Goal: Find specific page/section: Find specific page/section

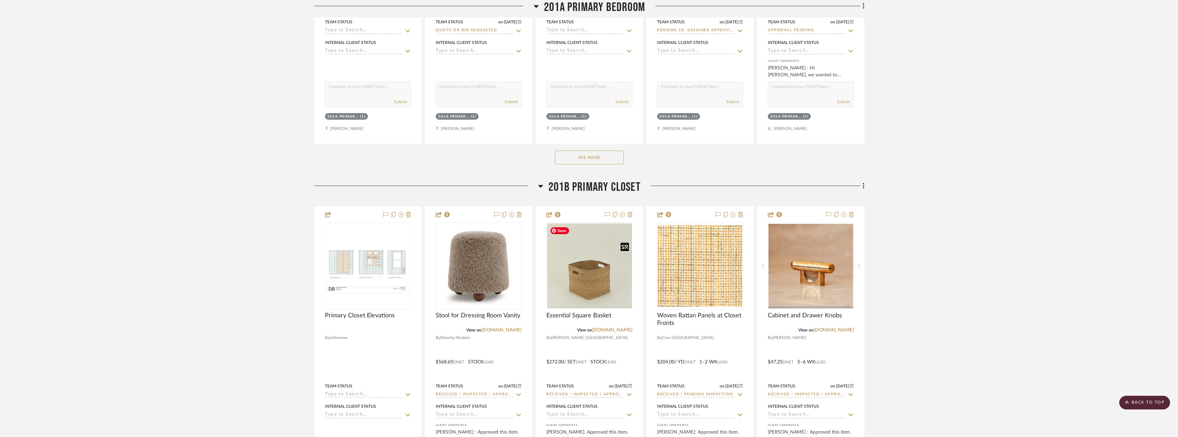
scroll to position [6451, 0]
click at [586, 151] on button "See More" at bounding box center [589, 157] width 69 height 14
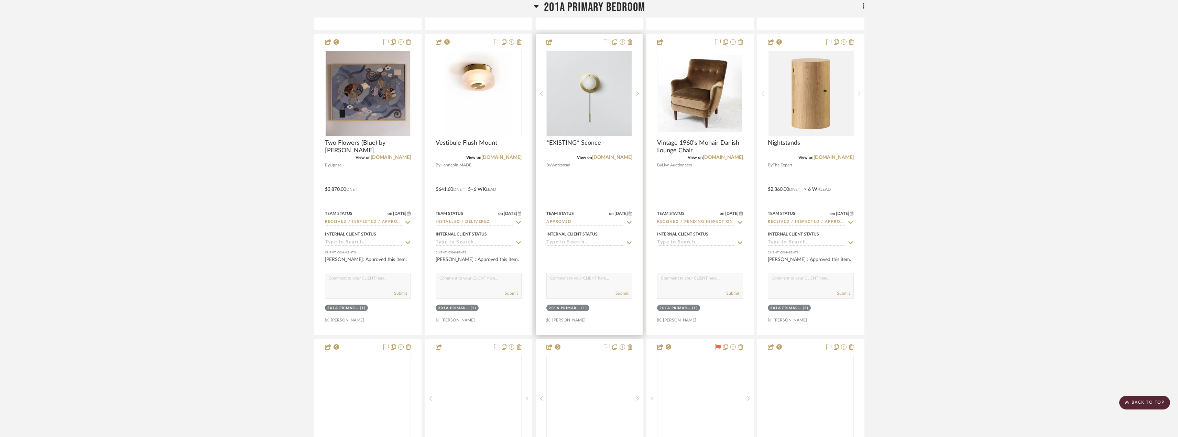
scroll to position [6898, 0]
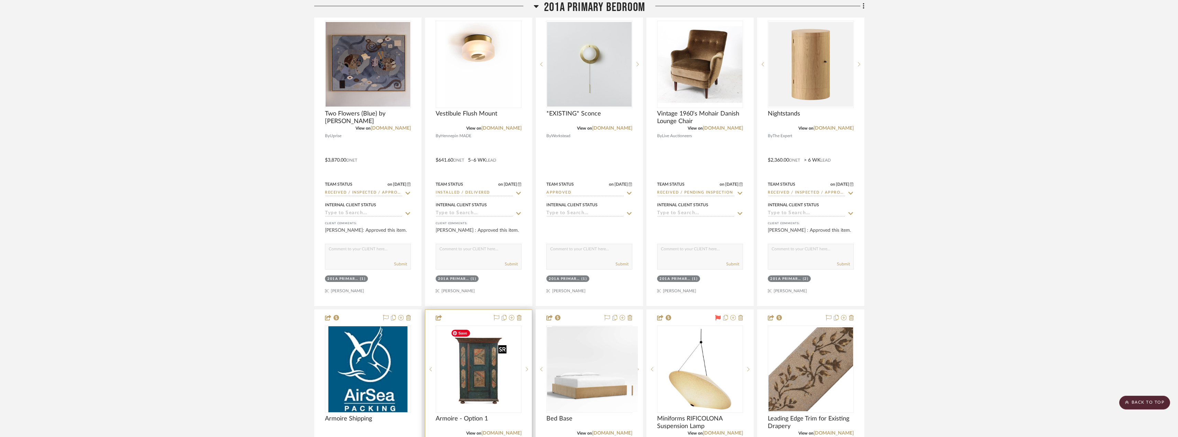
click at [457, 395] on div at bounding box center [479, 369] width 86 height 87
click at [469, 381] on img "0" at bounding box center [479, 369] width 62 height 86
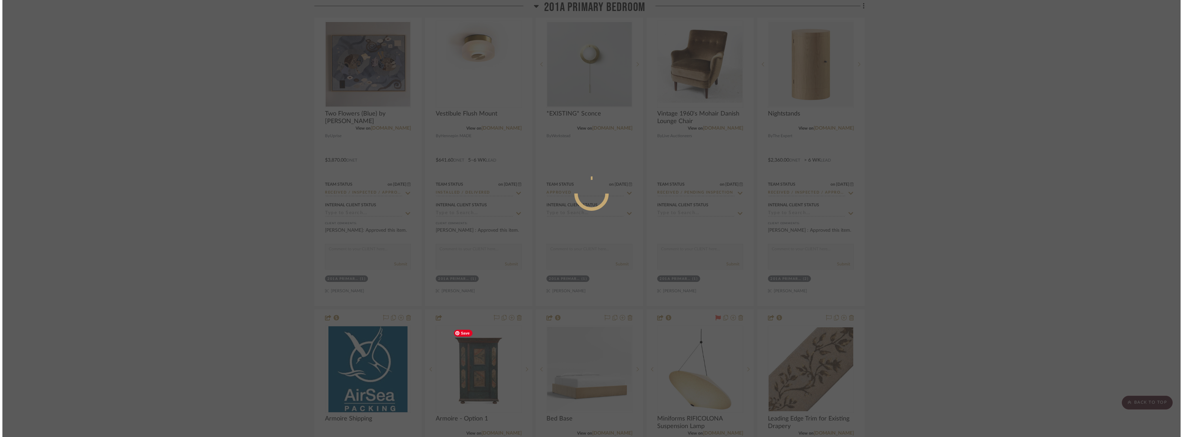
scroll to position [0, 0]
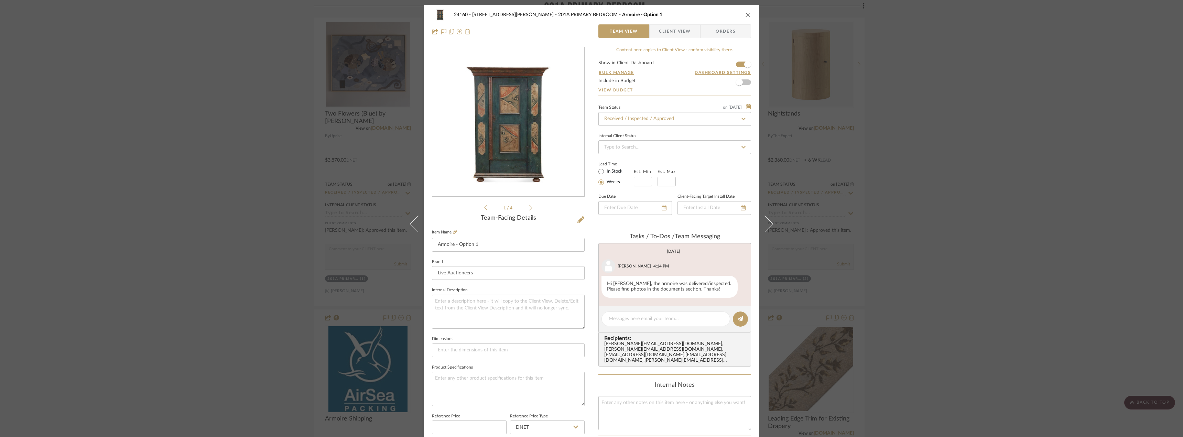
click at [529, 207] on icon at bounding box center [530, 208] width 3 height 6
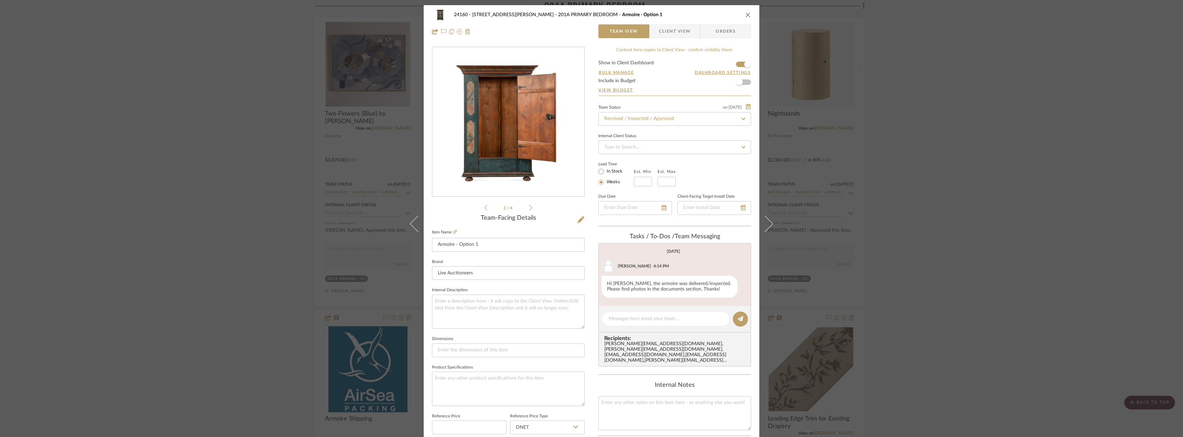
click at [529, 208] on icon at bounding box center [530, 208] width 3 height 6
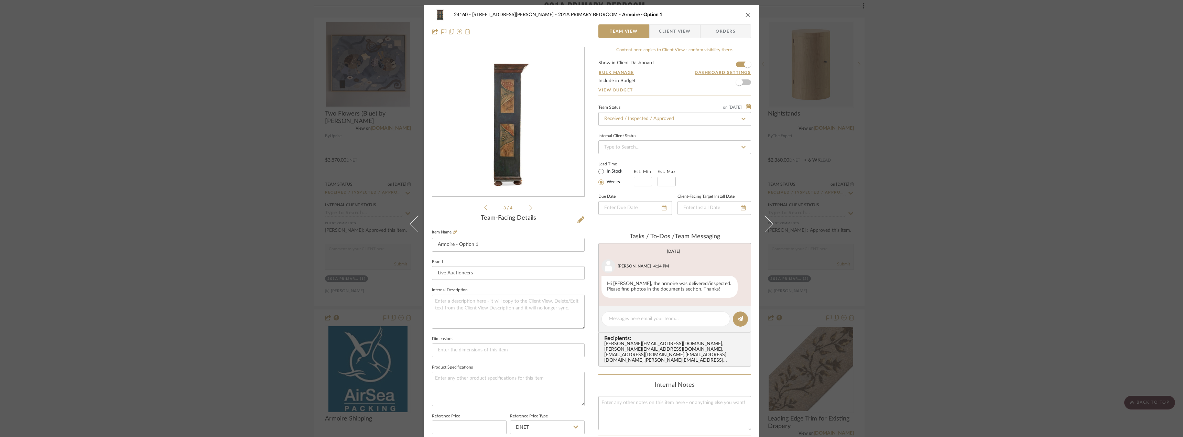
click at [529, 208] on icon at bounding box center [530, 208] width 3 height 6
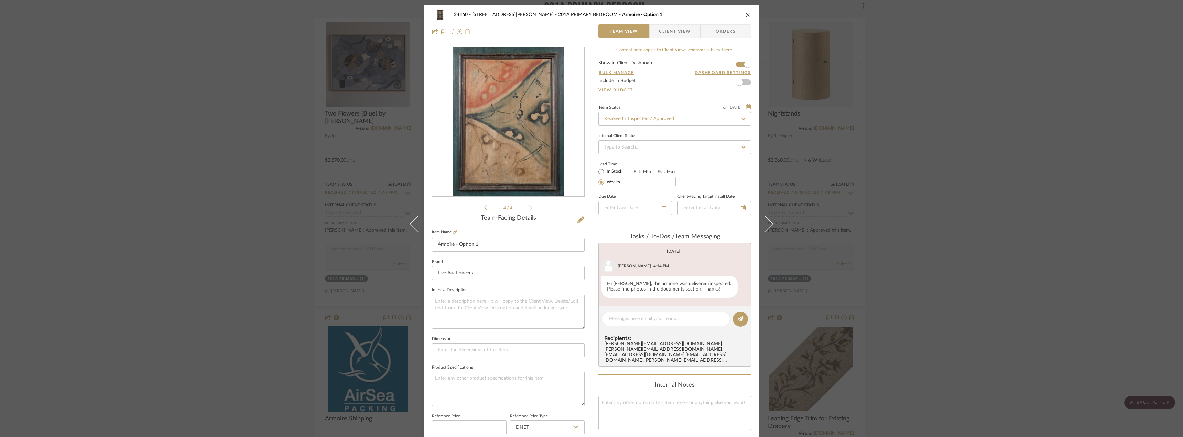
click at [529, 208] on icon at bounding box center [530, 208] width 3 height 6
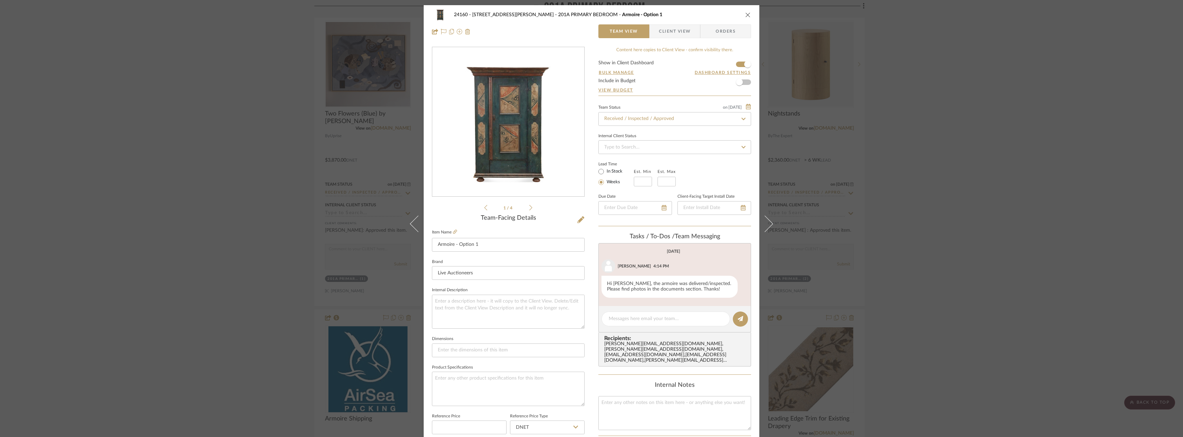
click at [529, 208] on icon at bounding box center [530, 208] width 3 height 6
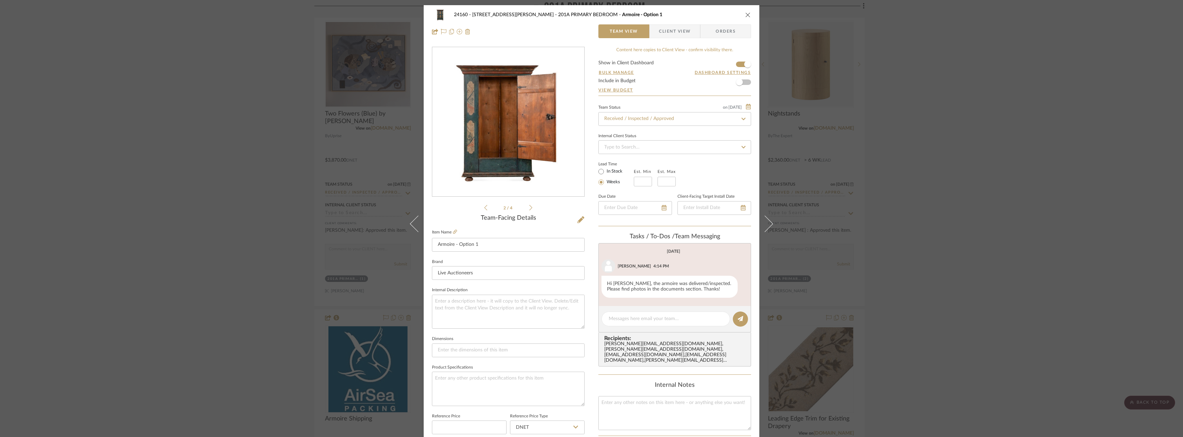
click at [932, 134] on div "24160 - 214 E 18th Street - Satow Elliot 201A PRIMARY BEDROOM Armoire - Option …" at bounding box center [591, 218] width 1183 height 437
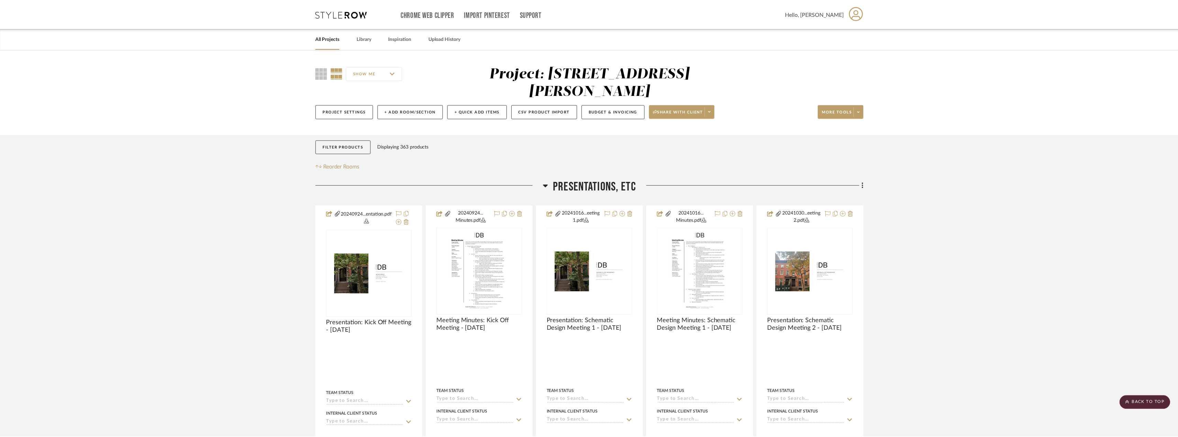
scroll to position [6898, 0]
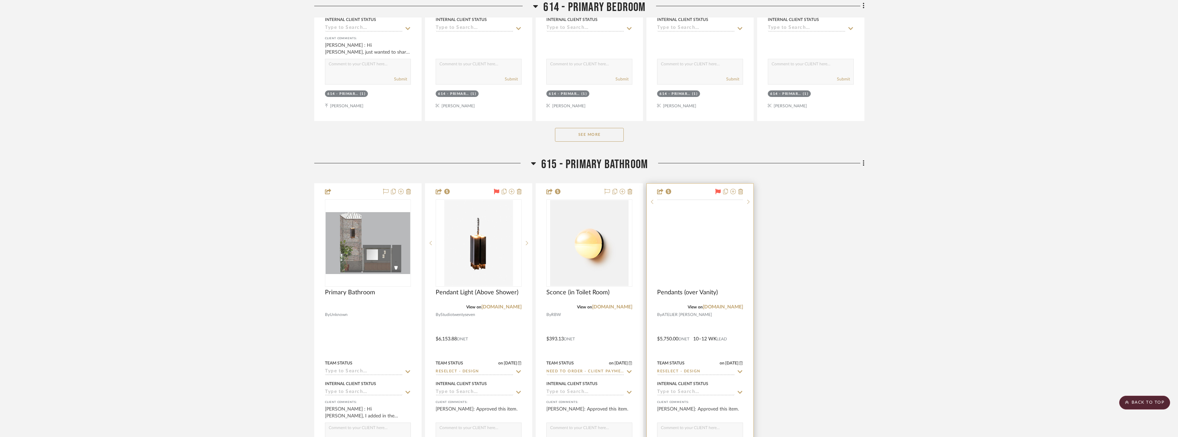
scroll to position [3679, 0]
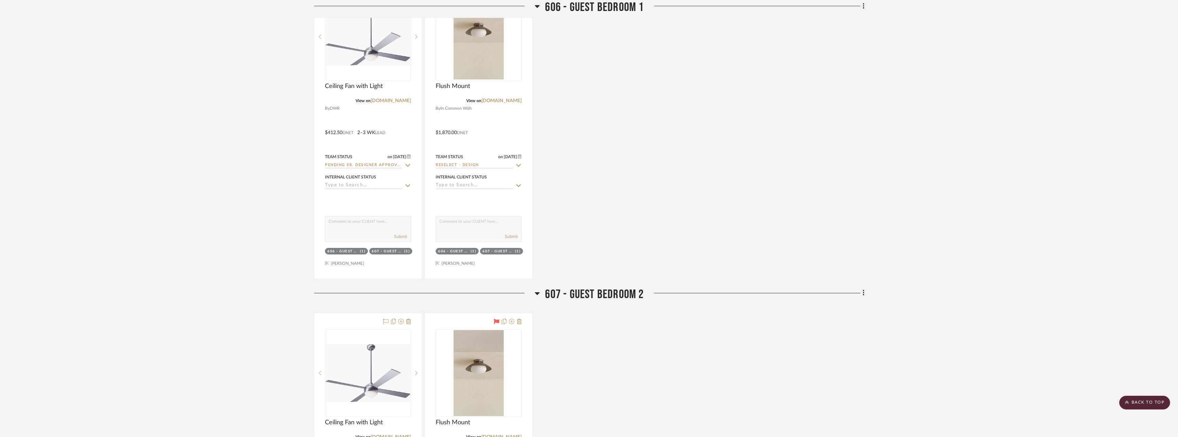
scroll to position [1410, 0]
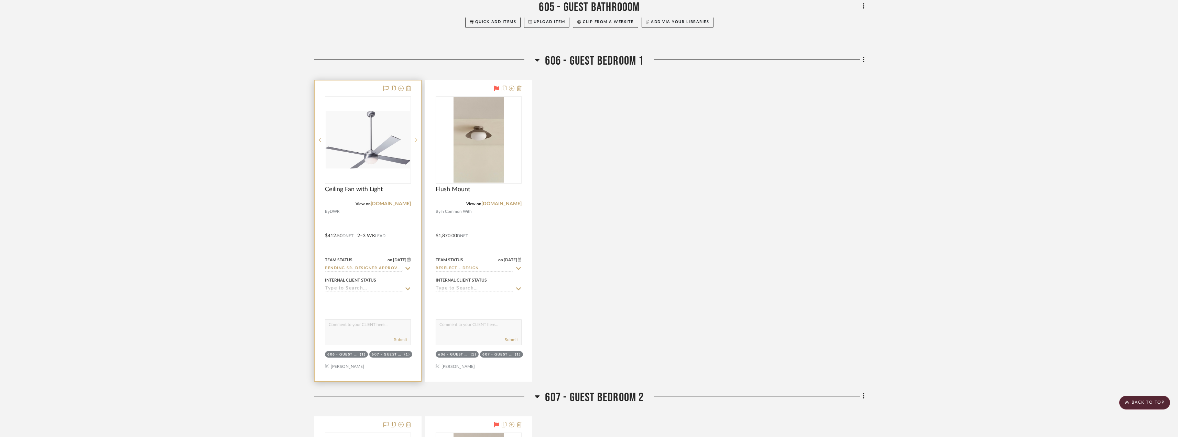
click at [418, 142] on sr-next-btn at bounding box center [416, 140] width 10 height 5
click at [417, 142] on icon at bounding box center [416, 140] width 2 height 5
click at [378, 163] on img "0" at bounding box center [368, 140] width 85 height 58
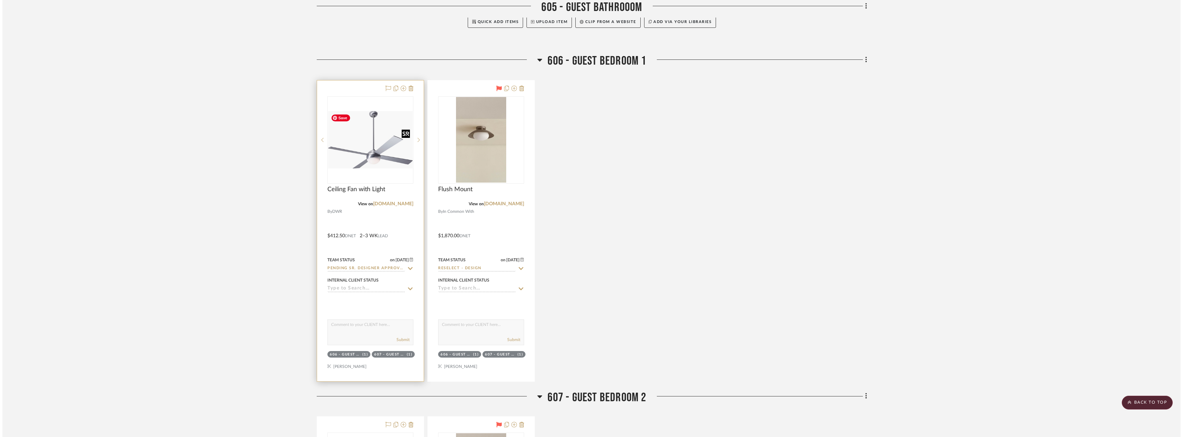
scroll to position [0, 0]
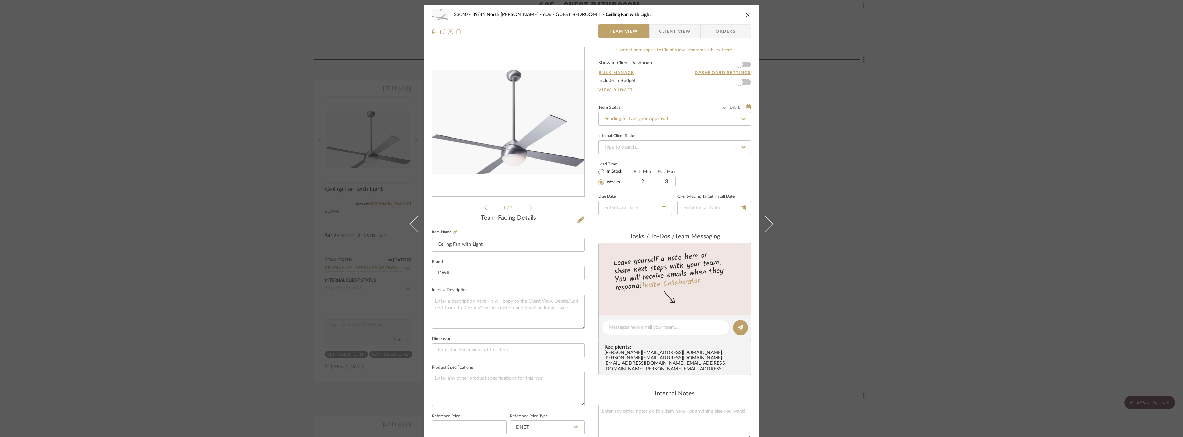
click at [455, 232] on fieldset "Item Name Ceiling Fan with Light" at bounding box center [508, 240] width 153 height 24
click at [450, 233] on label "Item Name" at bounding box center [444, 232] width 25 height 6
click at [453, 232] on icon at bounding box center [455, 232] width 4 height 4
click at [860, 160] on div "23040 - 39/41 North Moore - Weissmann 606 - GUEST BEDROOM 1 Ceiling Fan with Li…" at bounding box center [591, 218] width 1183 height 437
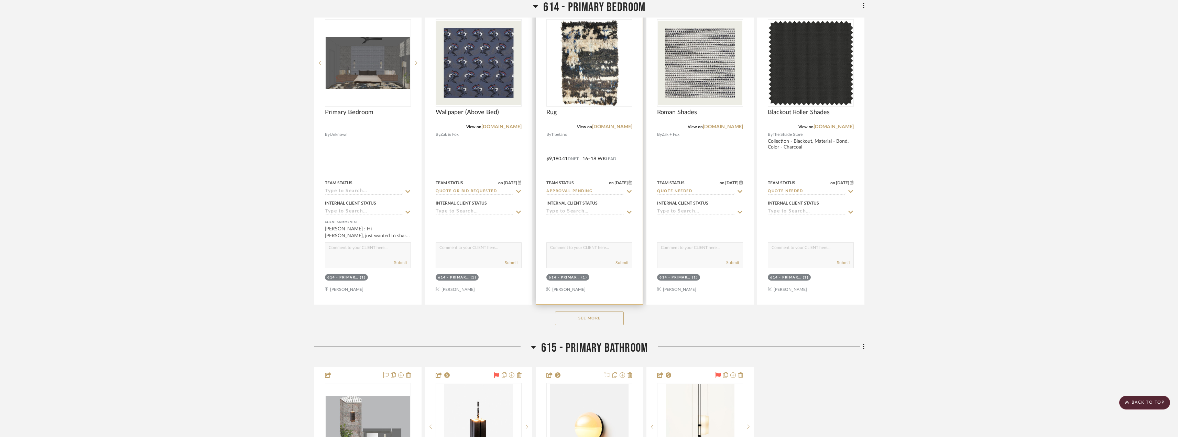
scroll to position [3644, 0]
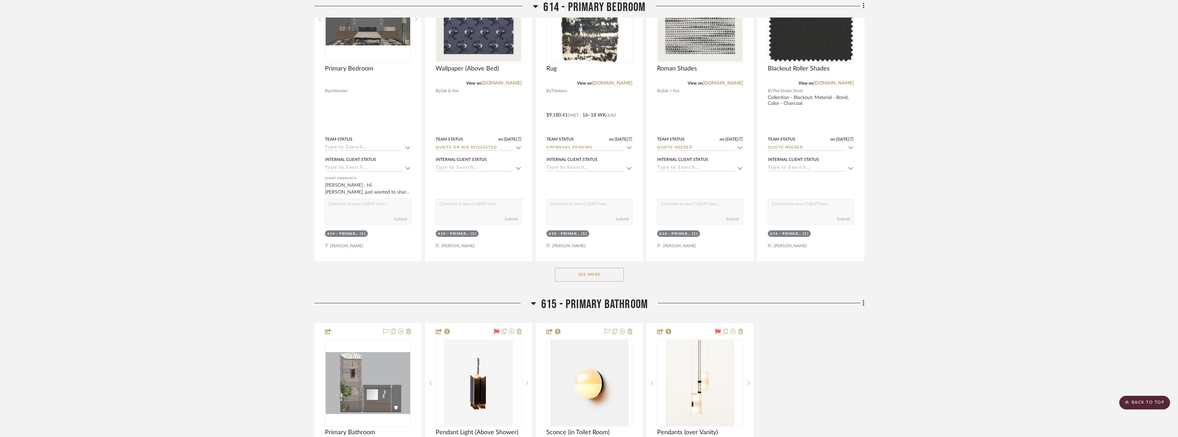
click at [602, 277] on button "See More" at bounding box center [589, 275] width 69 height 14
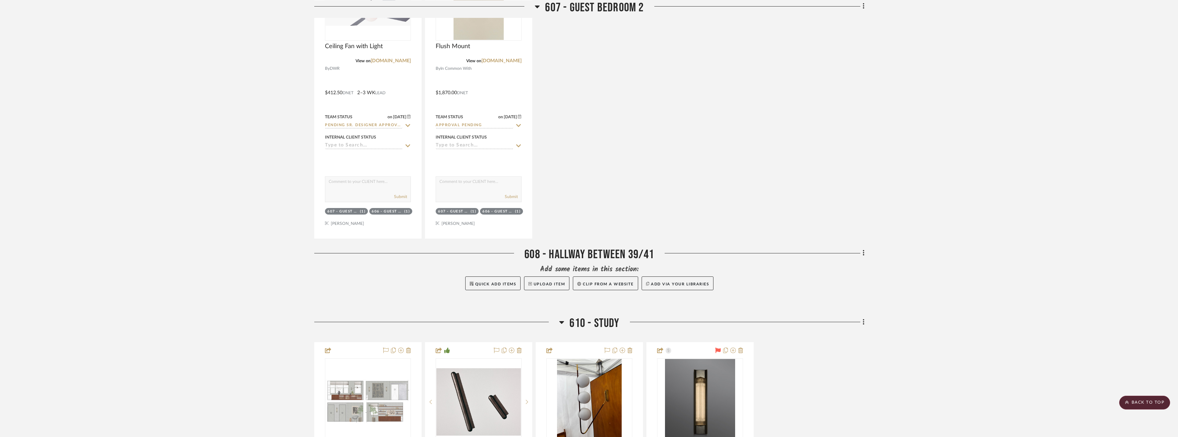
scroll to position [1719, 0]
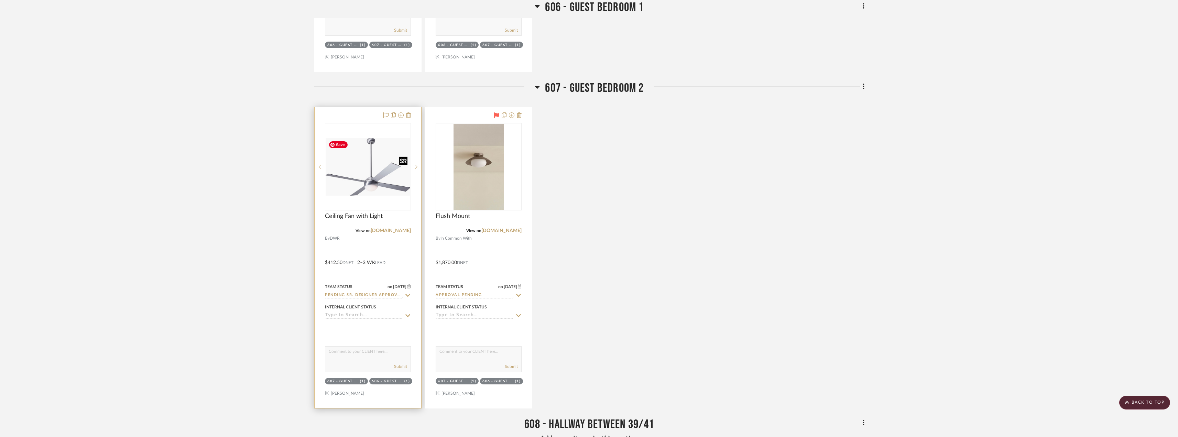
click at [377, 166] on img "0" at bounding box center [368, 167] width 85 height 58
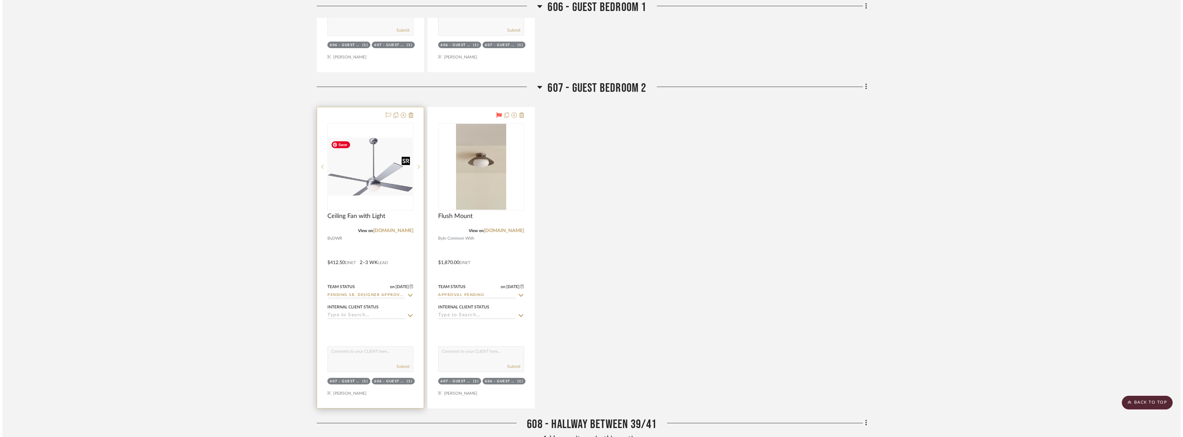
scroll to position [0, 0]
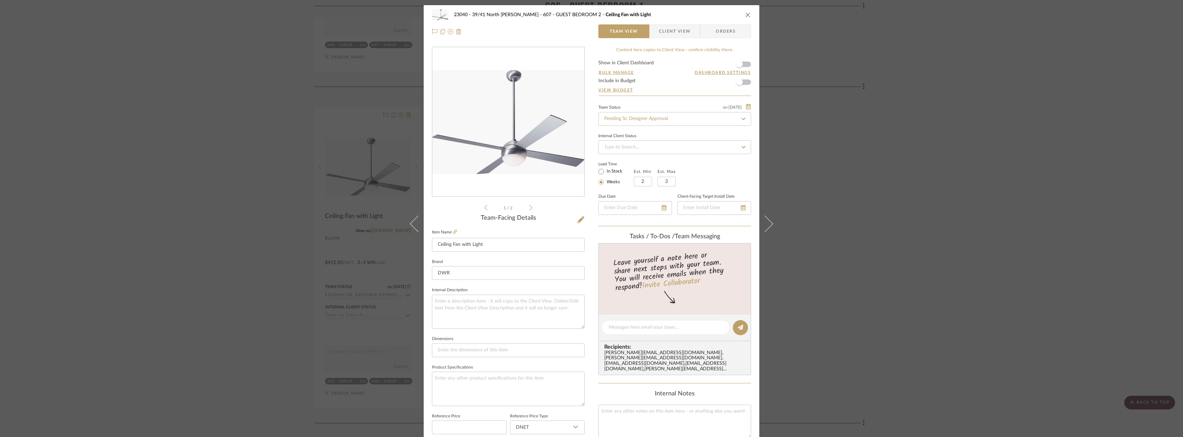
click at [888, 158] on div "23040 - 39/41 North Moore - Weissmann 607 - GUEST BEDROOM 2 Ceiling Fan with Li…" at bounding box center [591, 218] width 1183 height 437
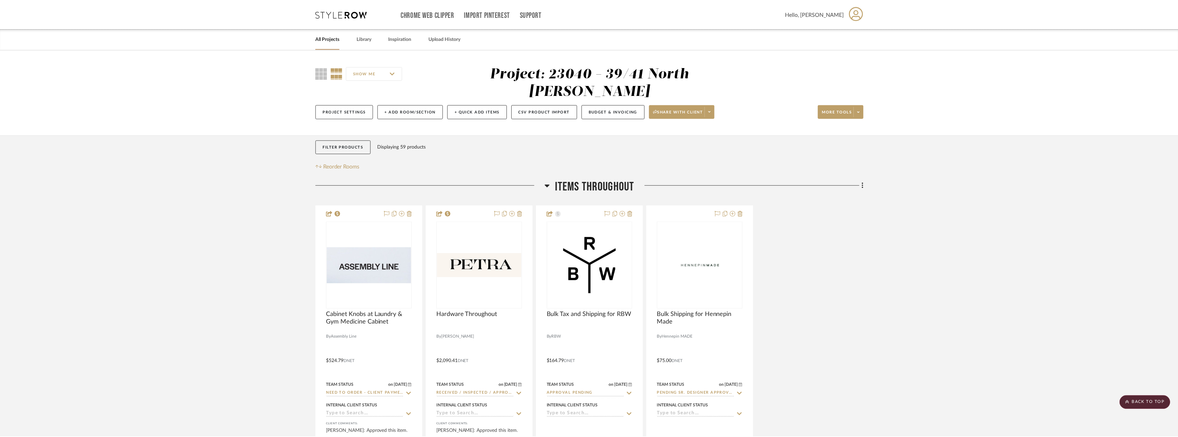
scroll to position [1719, 0]
